Goal: Navigation & Orientation: Go to known website

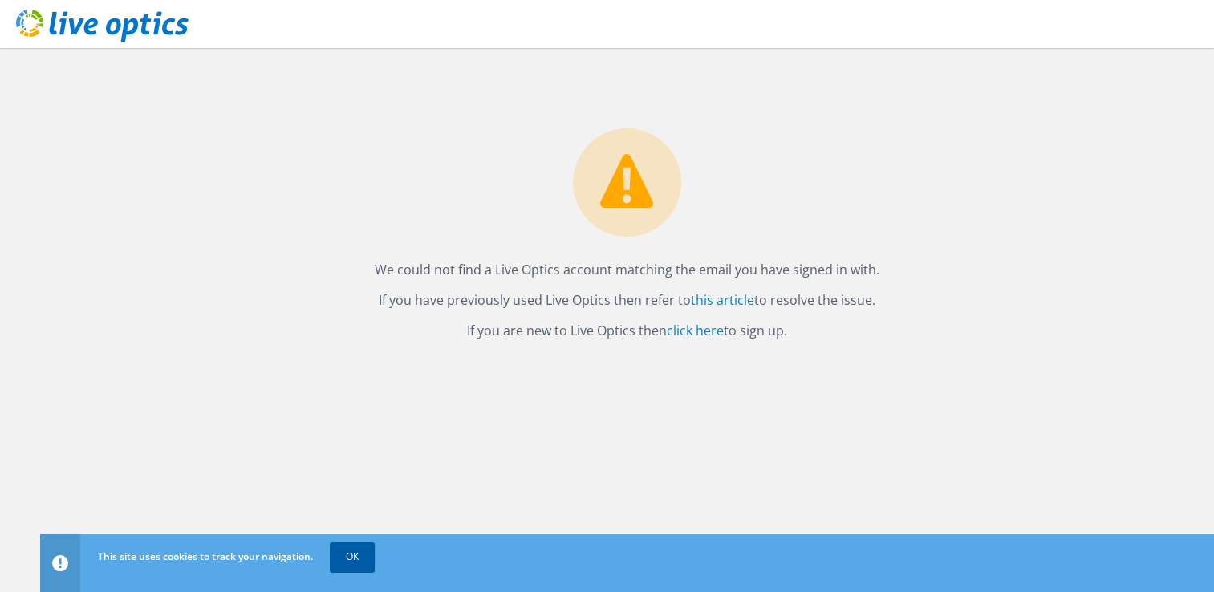
click at [353, 563] on link "OK" at bounding box center [352, 556] width 45 height 29
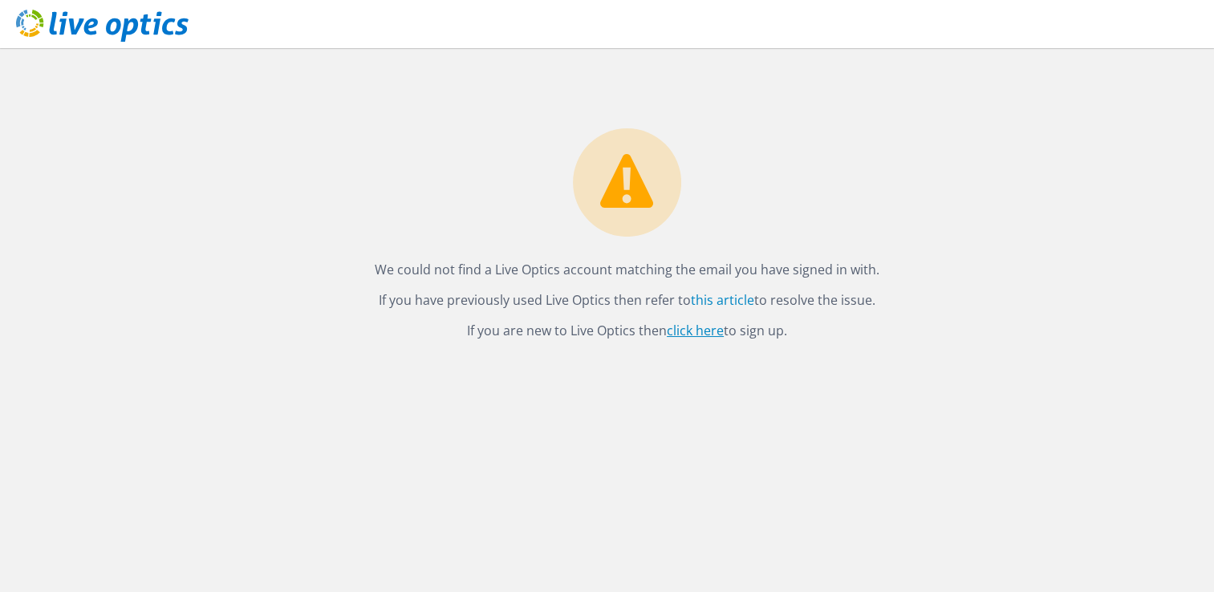
click at [693, 335] on link "click here" at bounding box center [695, 331] width 57 height 18
click at [739, 298] on link "this article" at bounding box center [722, 300] width 63 height 18
click at [945, 329] on p "If you are new to Live Optics then click here to sign up." at bounding box center [627, 330] width 1142 height 22
click at [907, 435] on div "We could not find a Live Optics account matching the email you have signed in w…" at bounding box center [627, 320] width 1174 height 544
